Goal: Information Seeking & Learning: Learn about a topic

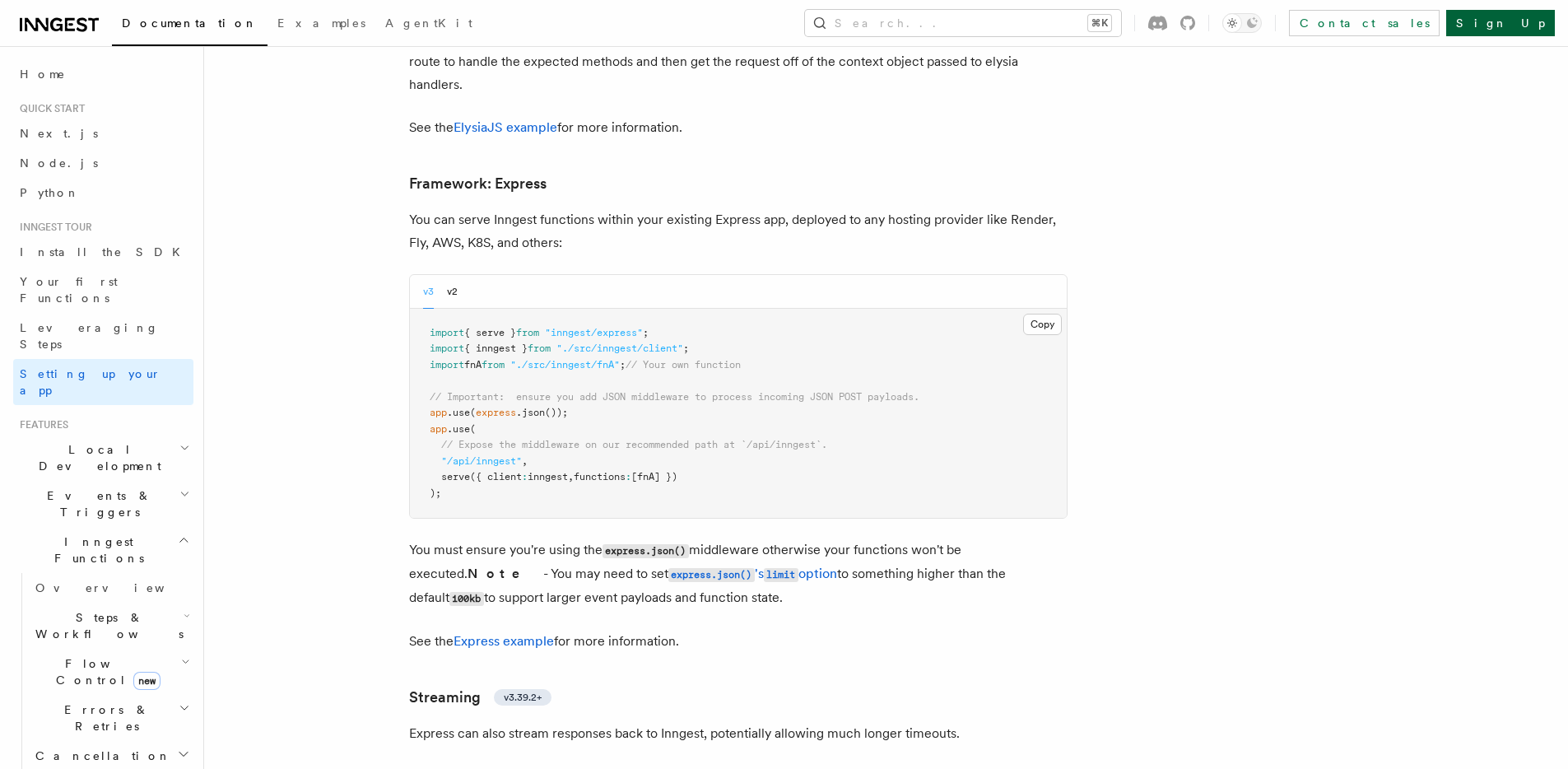
click at [1507, 27] on link "Sign Up" at bounding box center [1501, 23] width 109 height 27
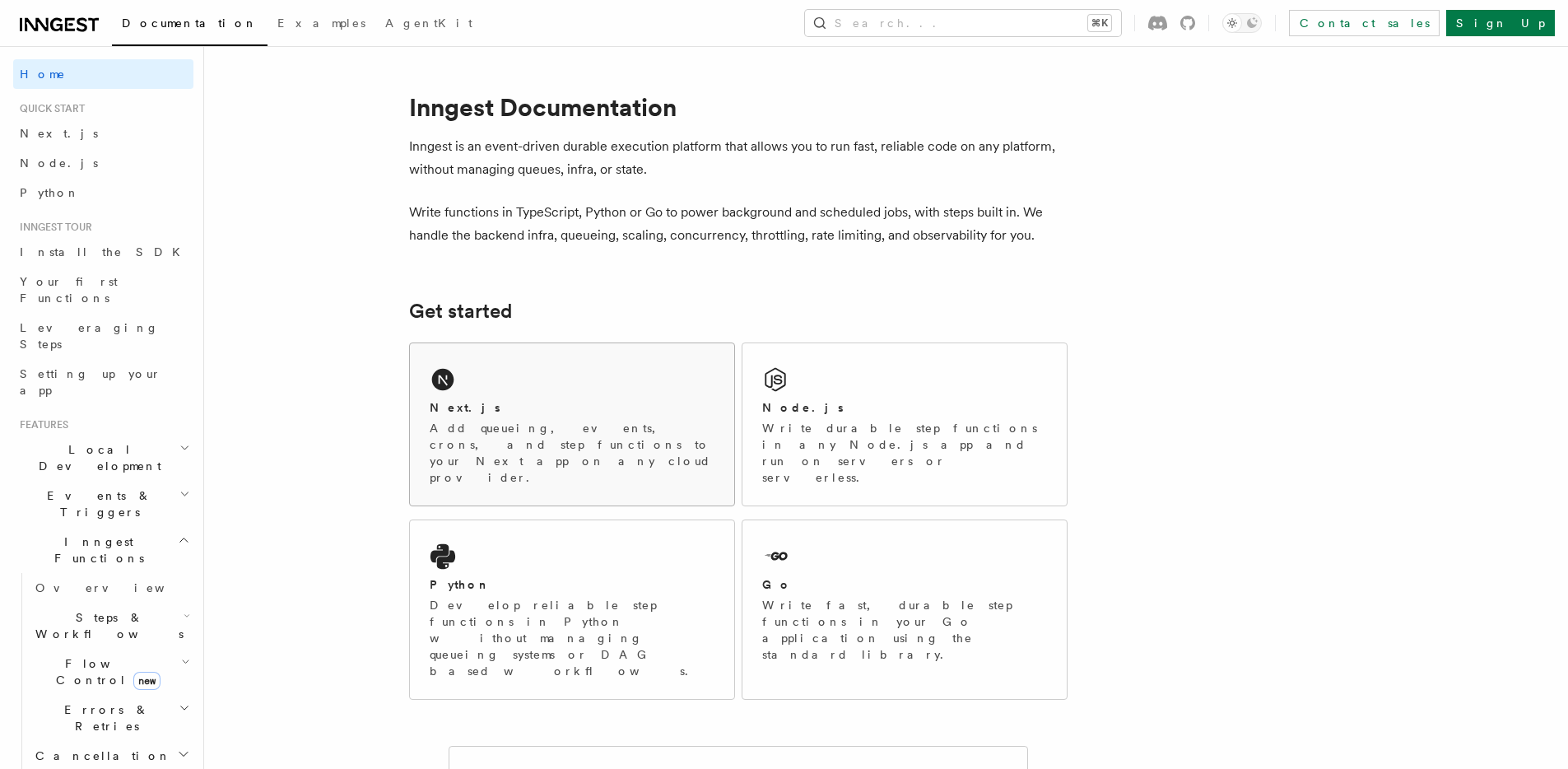
scroll to position [204, 0]
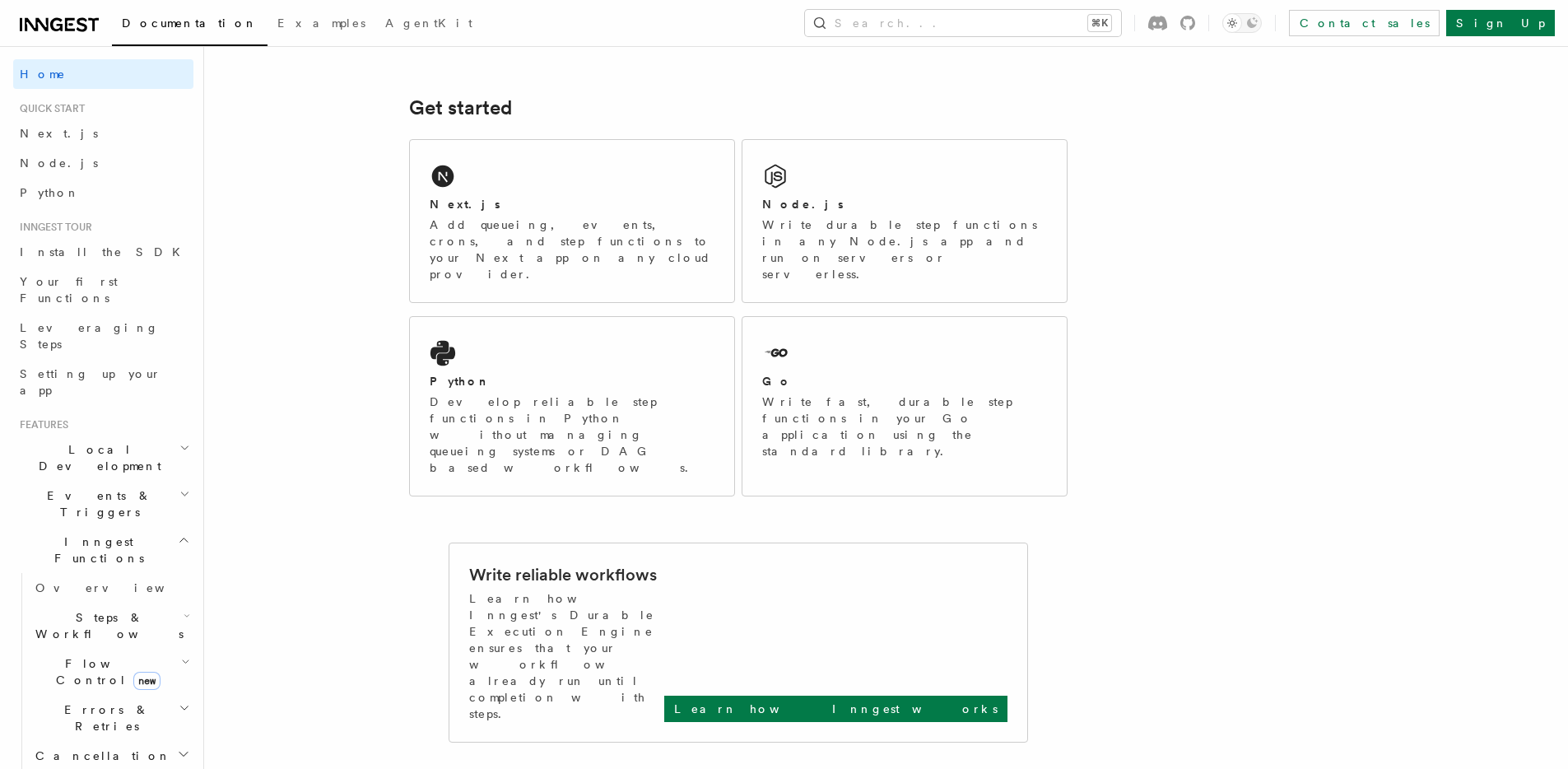
click at [184, 609] on icon "button" at bounding box center [186, 616] width 7 height 13
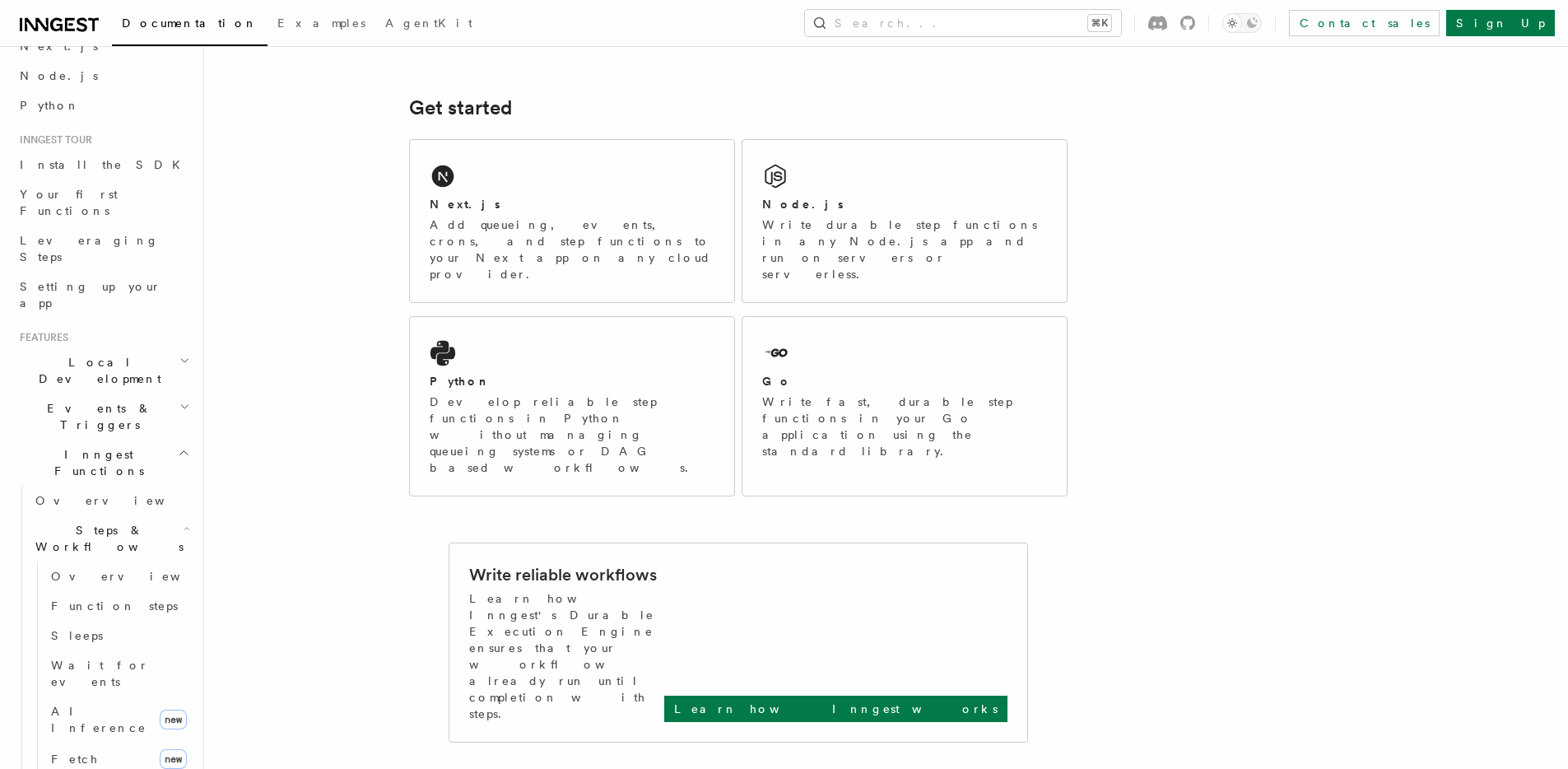
click at [185, 528] on icon "button" at bounding box center [187, 529] width 4 height 3
click at [179, 614] on icon "button" at bounding box center [185, 621] width 11 height 13
click at [181, 568] on icon "button" at bounding box center [185, 575] width 9 height 13
click at [122, 637] on link "Singleton new" at bounding box center [119, 653] width 149 height 33
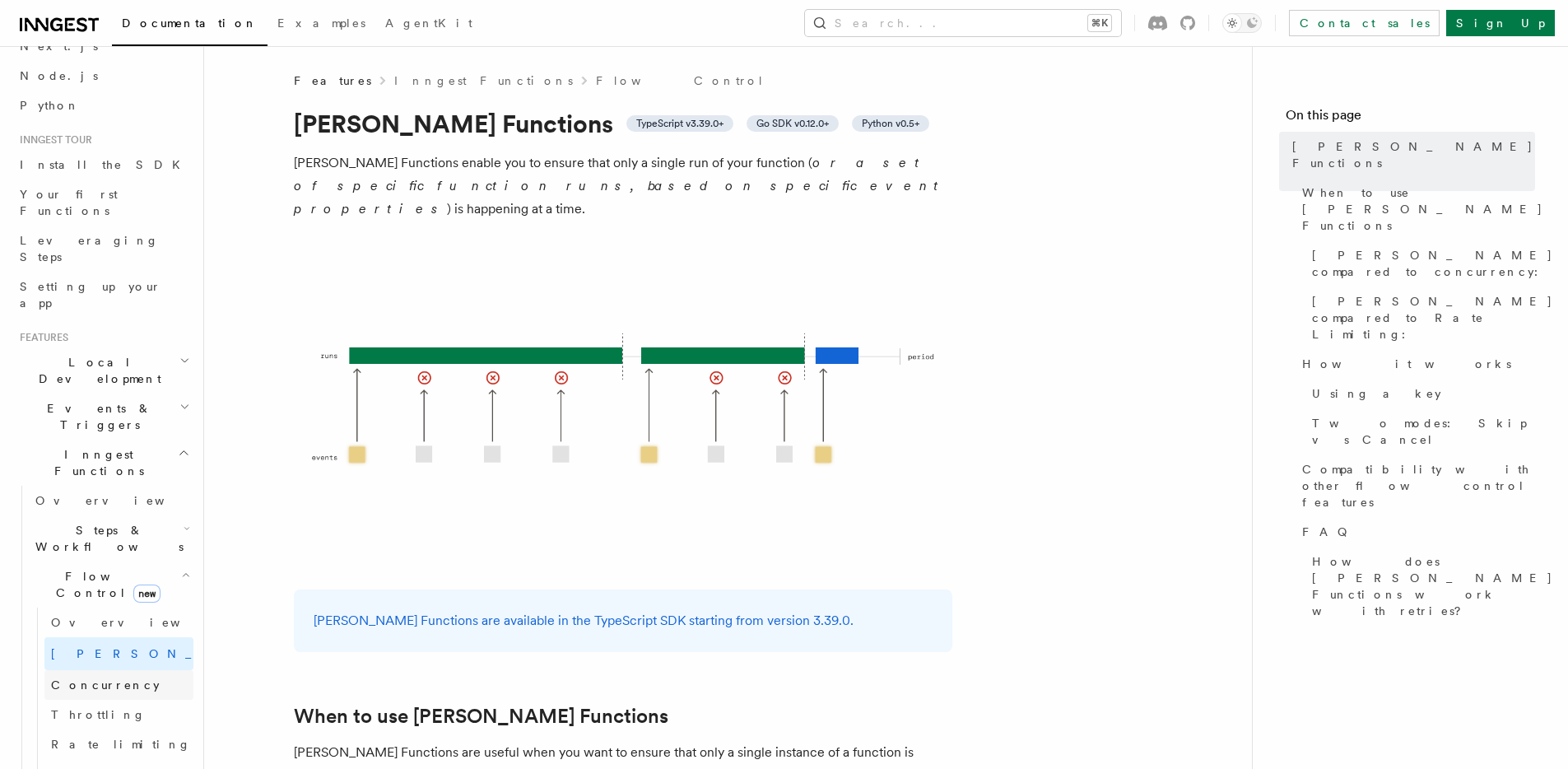
click at [121, 670] on link "Concurrency" at bounding box center [119, 685] width 149 height 30
